Goal: Task Accomplishment & Management: Manage account settings

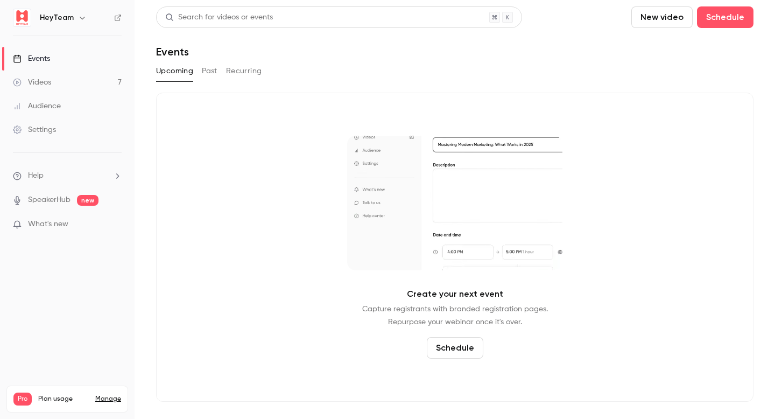
click at [66, 220] on span "What's new" at bounding box center [48, 224] width 40 height 11
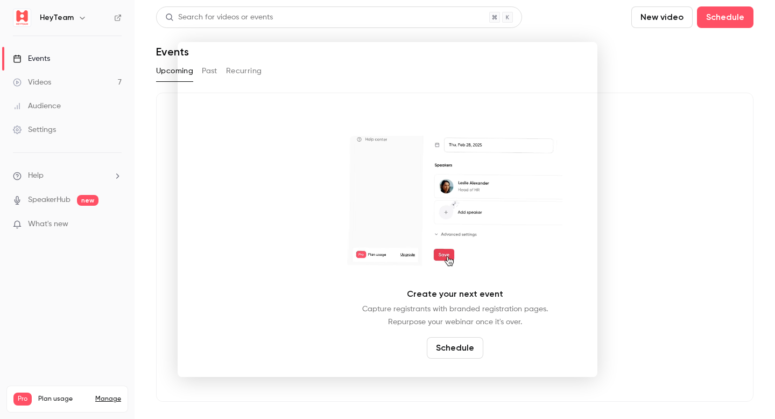
click at [593, 22] on div at bounding box center [387, 209] width 775 height 419
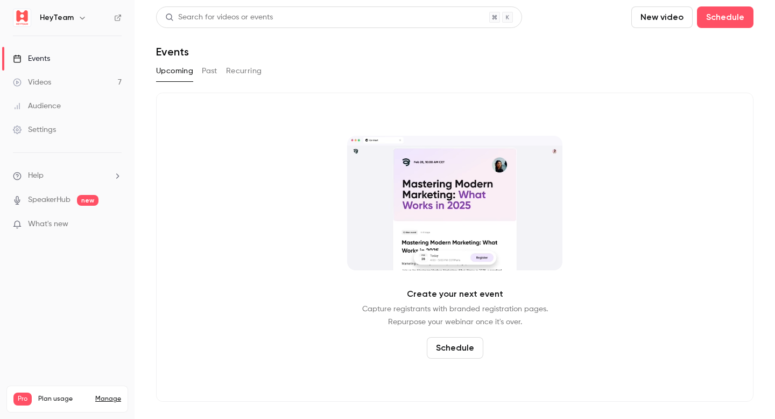
click at [73, 170] on li "Help" at bounding box center [67, 175] width 109 height 11
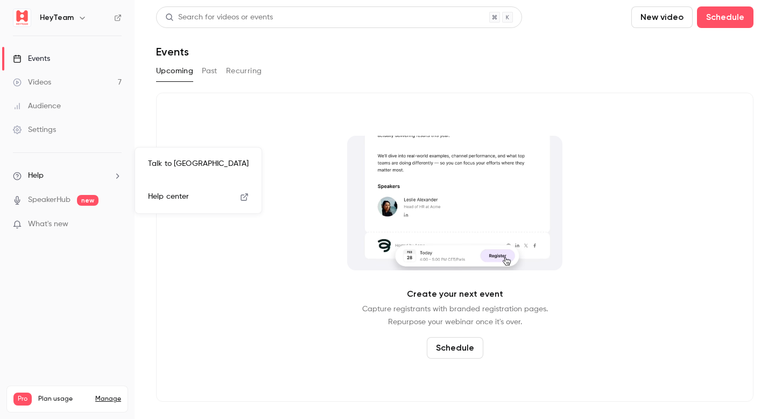
click at [243, 137] on div at bounding box center [387, 209] width 775 height 419
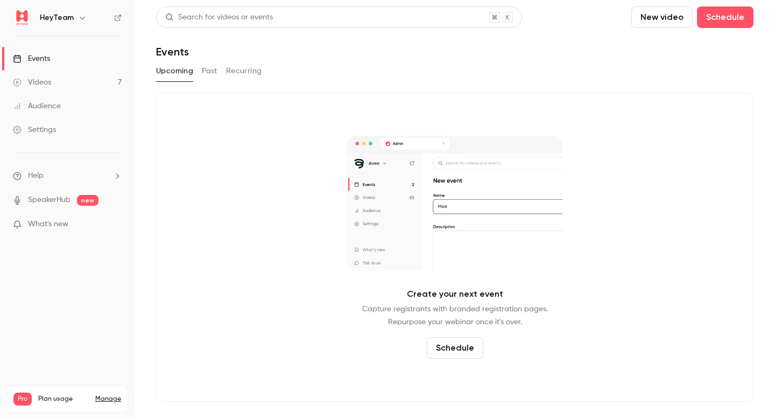
click at [193, 73] on div "Upcoming Past Recurring" at bounding box center [455, 70] width 598 height 17
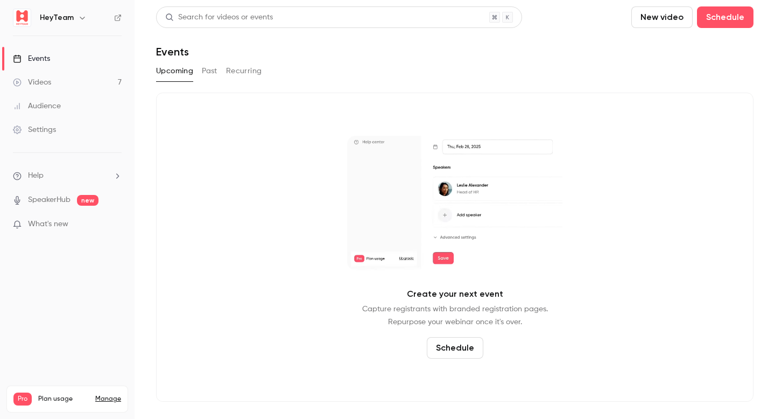
click at [200, 73] on div "Upcoming Past Recurring" at bounding box center [455, 70] width 598 height 17
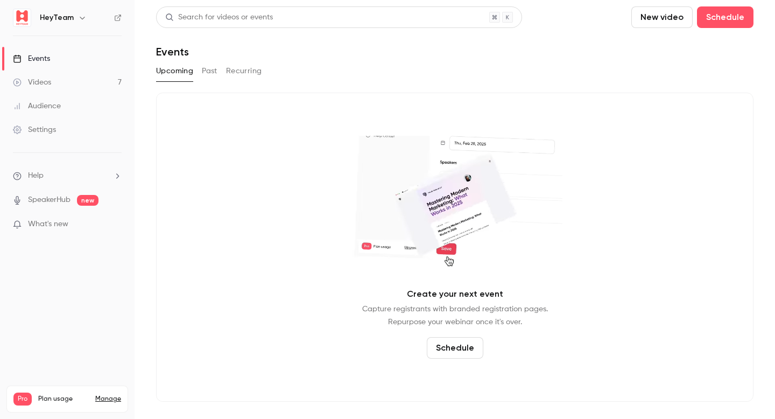
click at [214, 73] on button "Past" at bounding box center [210, 70] width 16 height 17
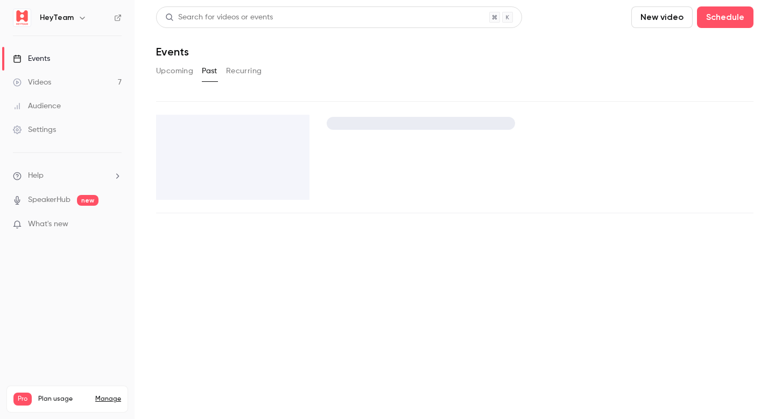
click at [255, 73] on main "Search for videos or events New video Schedule Events Upcoming Past Recurring" at bounding box center [455, 209] width 641 height 419
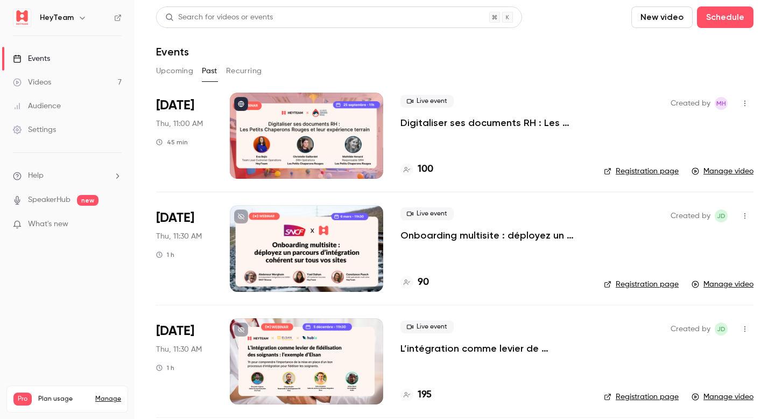
click at [249, 73] on button "Recurring" at bounding box center [244, 70] width 36 height 17
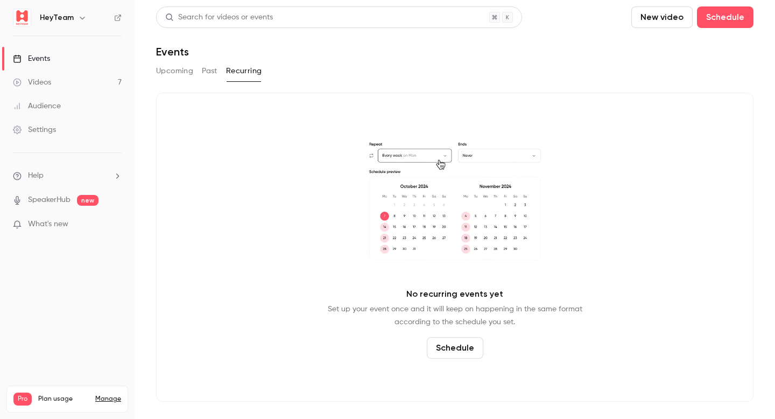
click at [191, 64] on button "Upcoming" at bounding box center [174, 70] width 37 height 17
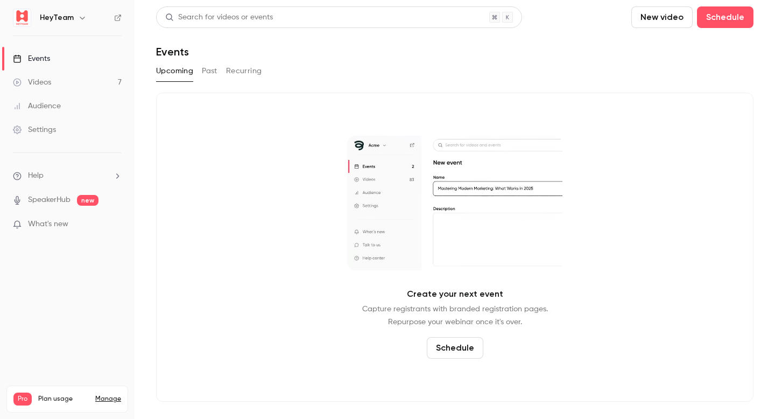
click at [208, 77] on button "Past" at bounding box center [210, 70] width 16 height 17
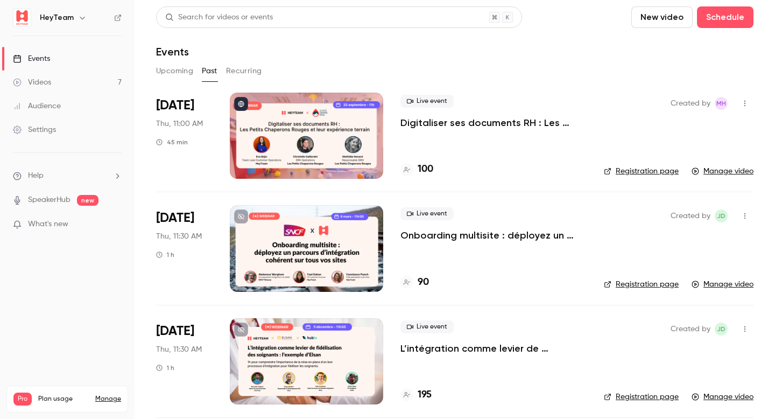
click at [324, 74] on div "Upcoming Past Recurring" at bounding box center [455, 70] width 598 height 17
click at [47, 142] on ul "Events Videos 7 Audience Settings" at bounding box center [67, 94] width 135 height 116
click at [43, 130] on div "Settings" at bounding box center [34, 129] width 43 height 11
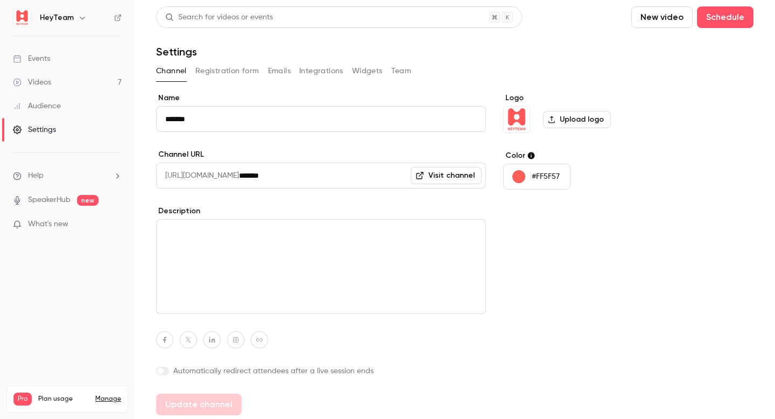
click at [107, 395] on link "Manage" at bounding box center [108, 399] width 26 height 9
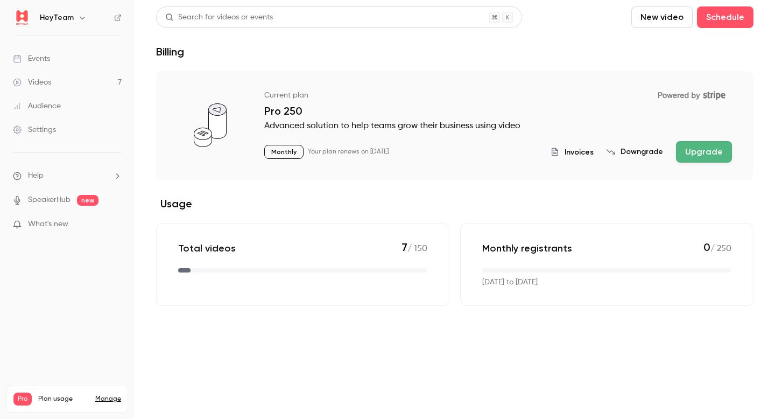
click at [584, 155] on span "Invoices" at bounding box center [579, 151] width 29 height 11
